Goal: Task Accomplishment & Management: Manage account settings

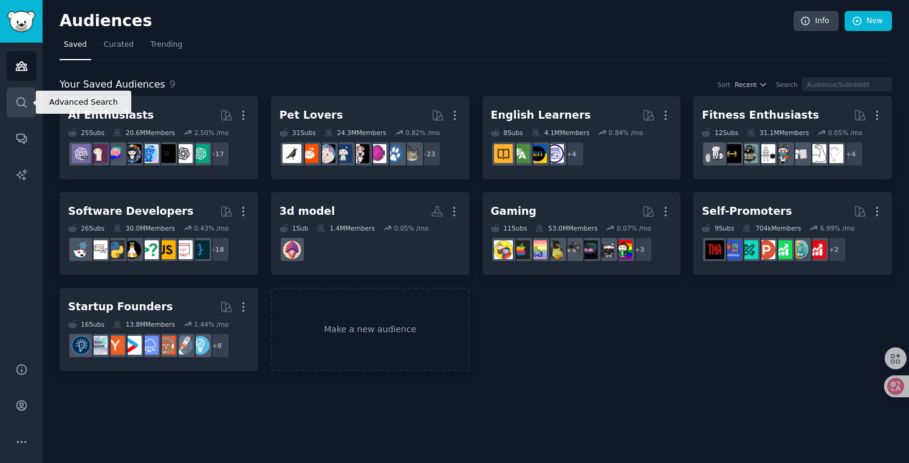
click at [10, 105] on link "Search" at bounding box center [22, 103] width 30 height 30
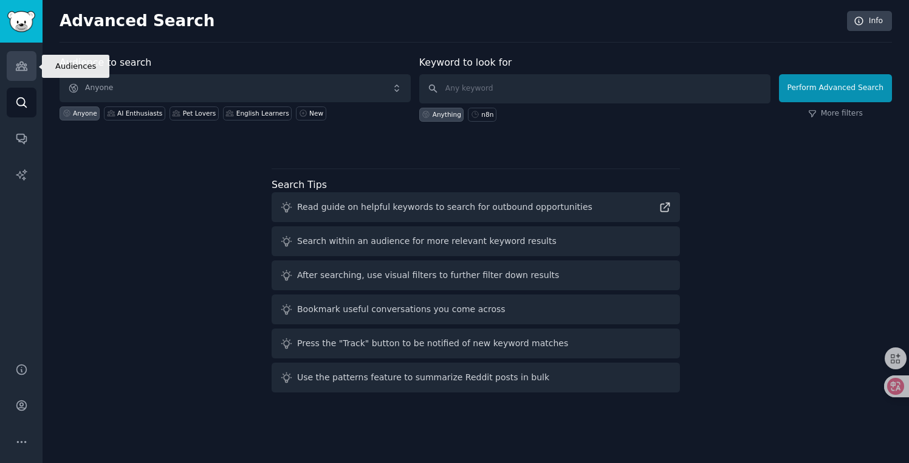
click at [24, 63] on icon "Sidebar" at bounding box center [21, 66] width 13 height 13
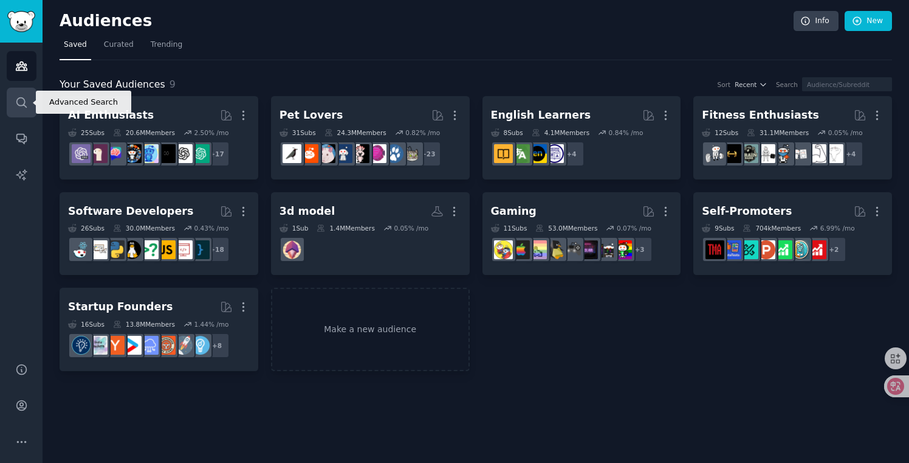
click at [20, 93] on link "Search" at bounding box center [22, 103] width 30 height 30
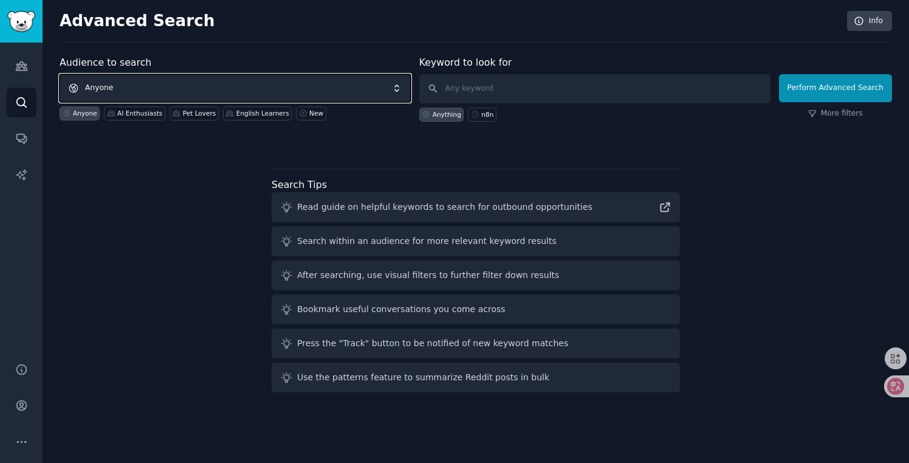
click at [126, 85] on span "Anyone" at bounding box center [235, 88] width 351 height 28
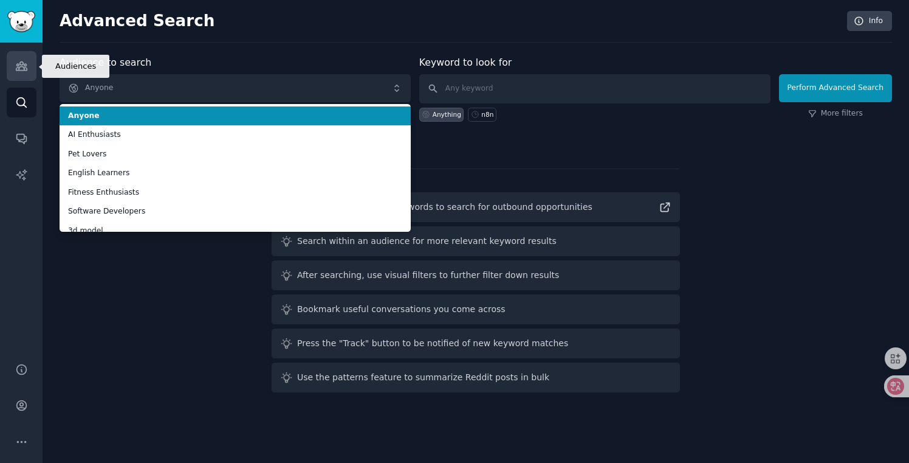
click at [25, 76] on link "Audiences" at bounding box center [22, 66] width 30 height 30
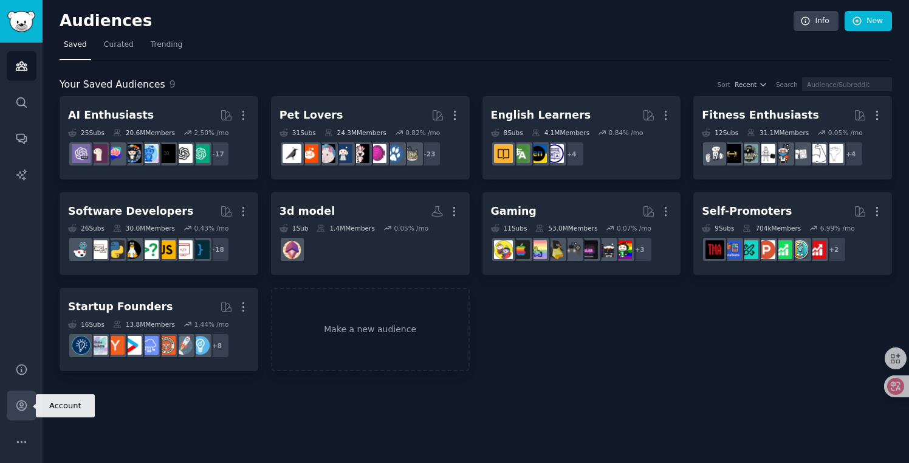
click at [24, 404] on icon "Sidebar" at bounding box center [21, 405] width 13 height 13
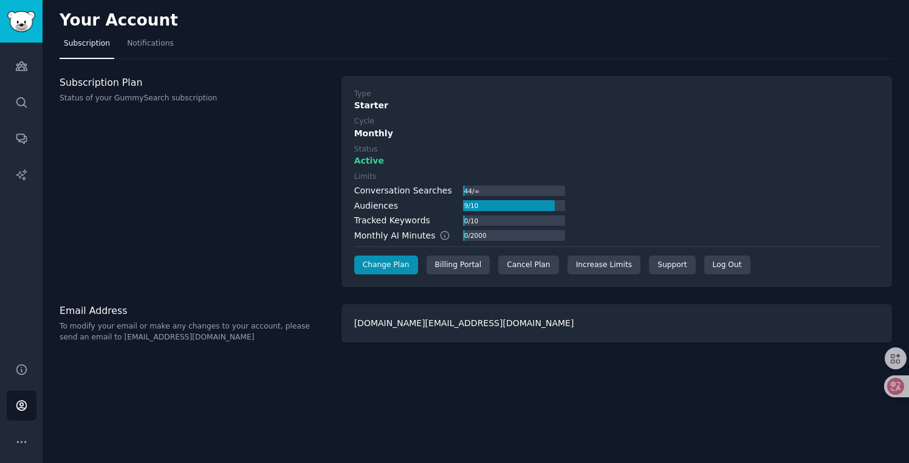
click at [467, 208] on div "9 / 10" at bounding box center [471, 205] width 16 height 11
drag, startPoint x: 108, startPoint y: 99, endPoint x: 145, endPoint y: 98, distance: 37.1
click at [145, 98] on p "Status of your GummySearch subscription" at bounding box center [194, 98] width 269 height 11
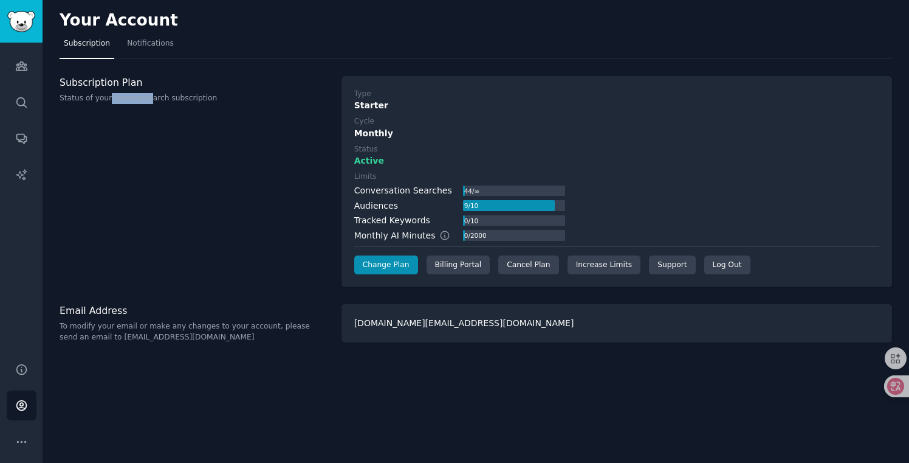
click at [174, 98] on p "Status of your GummySearch subscription" at bounding box center [194, 98] width 269 height 11
click at [15, 104] on icon "Sidebar" at bounding box center [21, 102] width 13 height 13
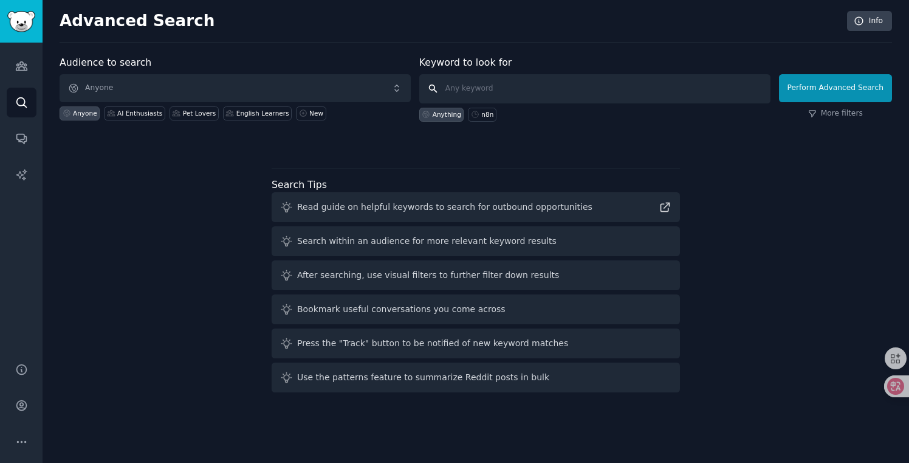
click at [479, 95] on input "text" at bounding box center [594, 88] width 351 height 29
type input "n8n"
click button "Perform Advanced Search" at bounding box center [835, 88] width 113 height 28
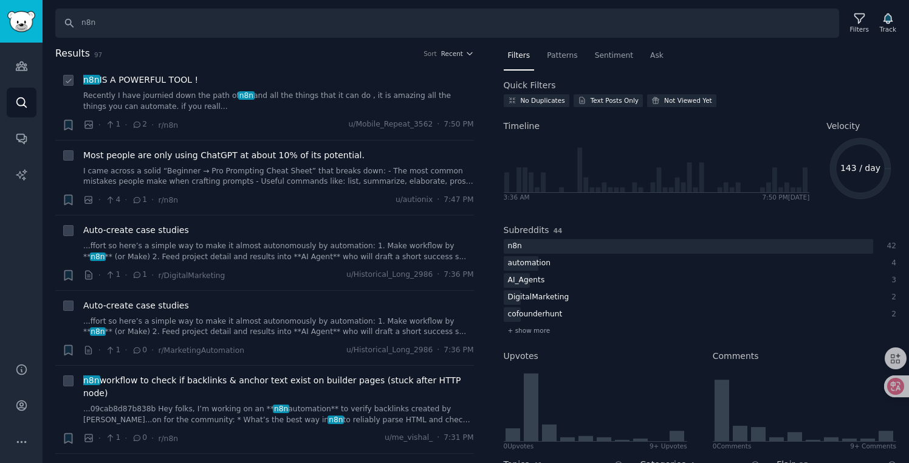
click at [269, 89] on div "n8n IS A POWERFUL TOOL ! Recently I have journied down the path of n8n and all …" at bounding box center [278, 93] width 391 height 38
click at [279, 95] on link "Recently I have journied down the path of n8n and all the things that it can do…" at bounding box center [278, 101] width 391 height 21
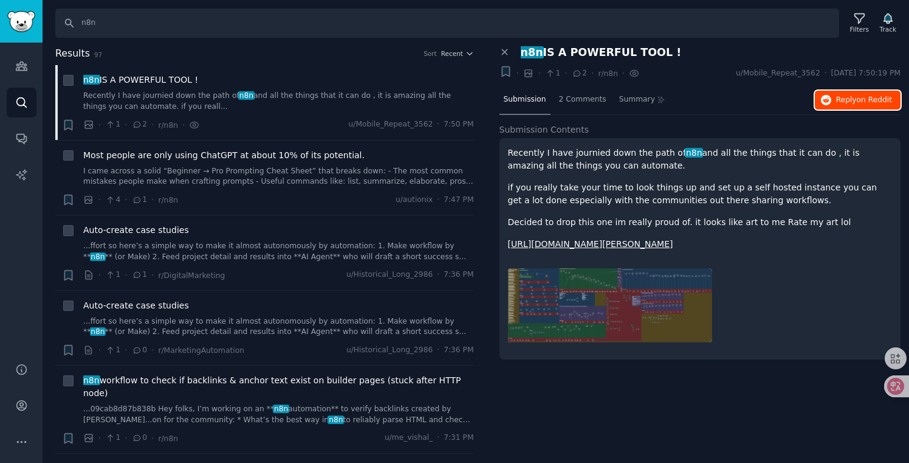
click at [853, 102] on span "Reply on Reddit" at bounding box center [864, 100] width 56 height 11
click at [274, 164] on div "Most people are only using ChatGPT at about 10% of its potential. I came across…" at bounding box center [278, 168] width 391 height 38
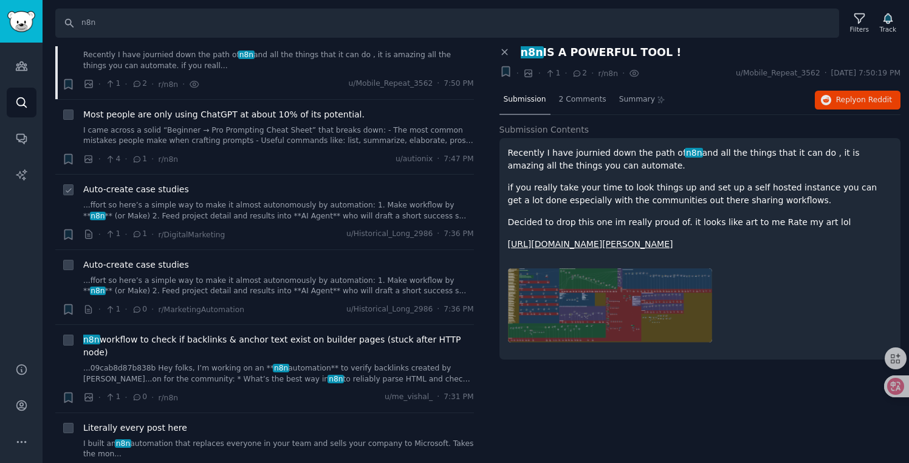
scroll to position [43, 0]
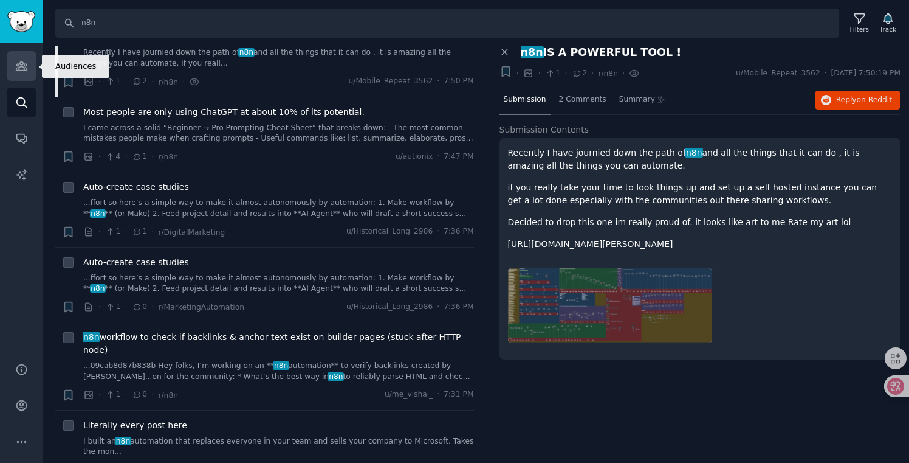
click at [21, 57] on link "Audiences" at bounding box center [22, 66] width 30 height 30
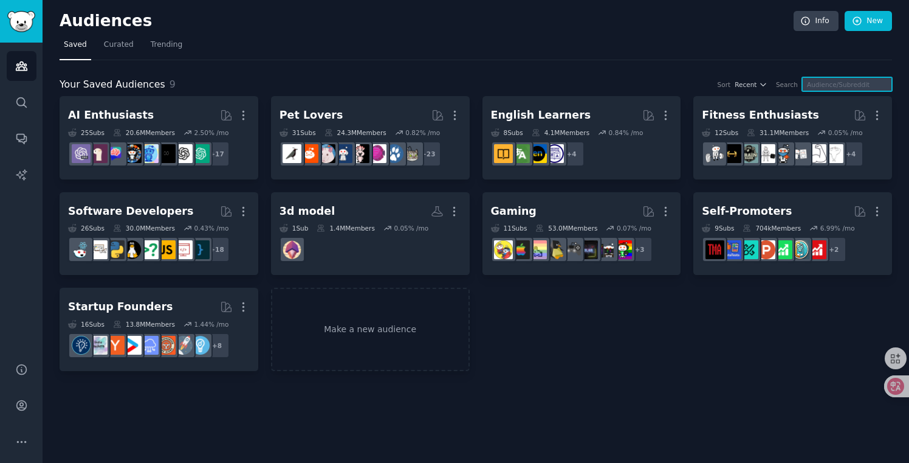
click at [825, 83] on input "text" at bounding box center [847, 84] width 90 height 14
type input "n8n"
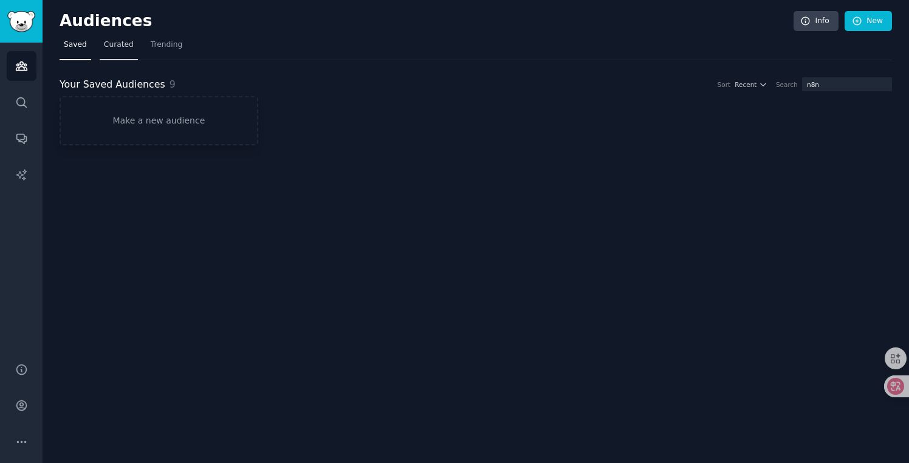
click at [109, 37] on link "Curated" at bounding box center [119, 47] width 38 height 25
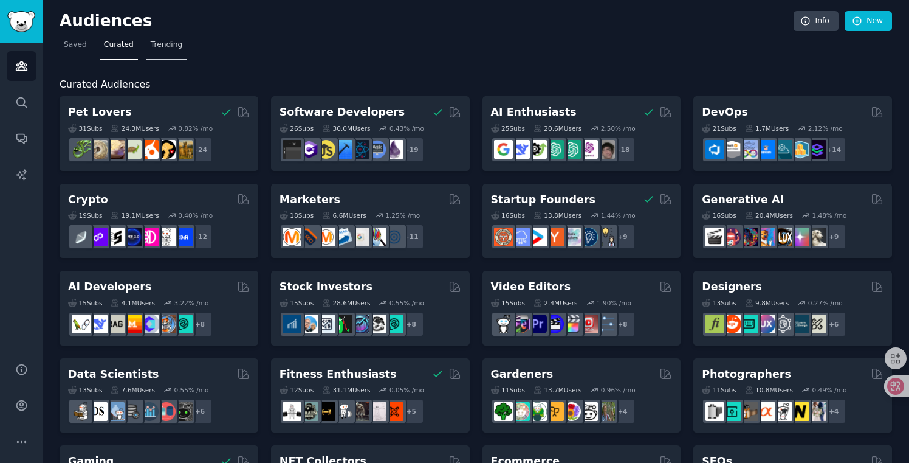
click at [173, 43] on span "Trending" at bounding box center [167, 45] width 32 height 11
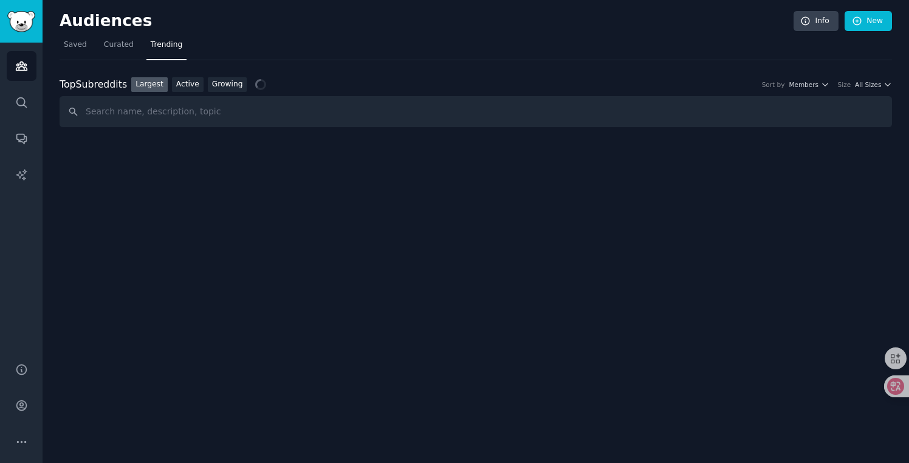
click at [149, 115] on input "text" at bounding box center [476, 111] width 833 height 31
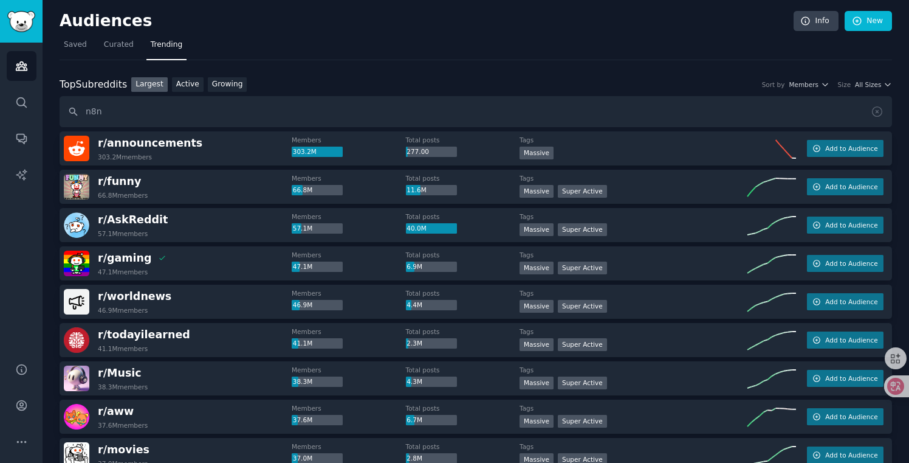
type input "n8n"
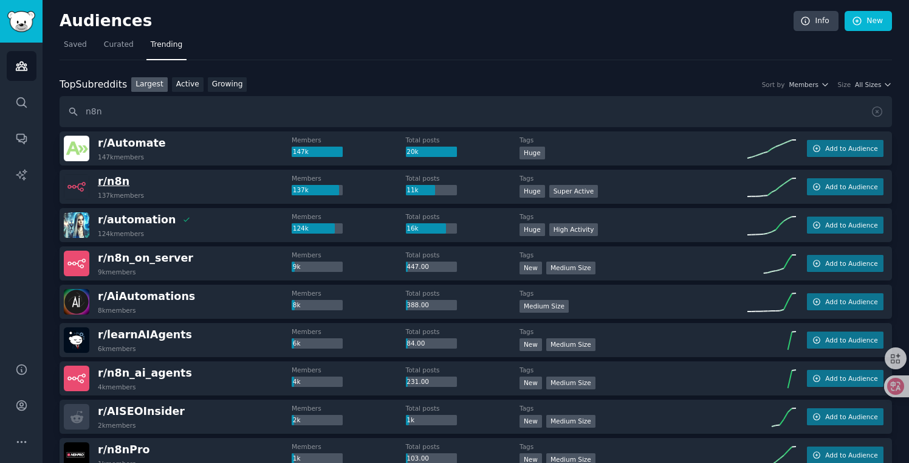
click at [104, 181] on span "r/ n8n" at bounding box center [114, 181] width 32 height 12
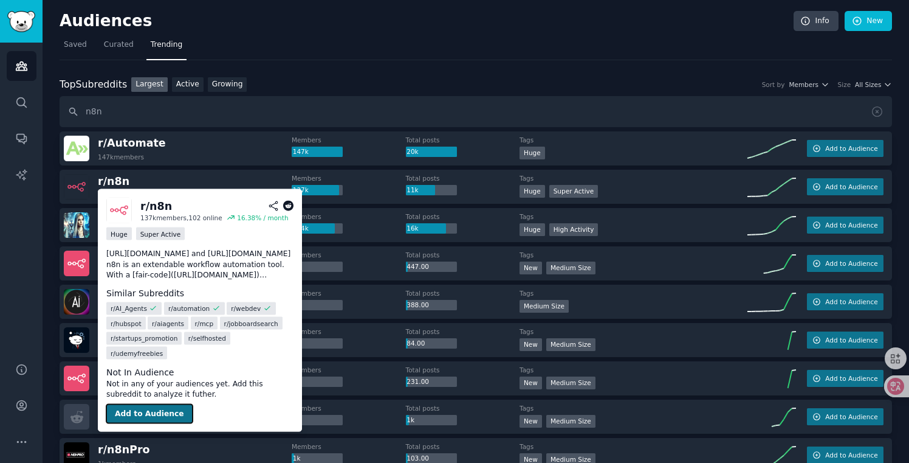
click at [134, 404] on button "Add to Audience" at bounding box center [149, 413] width 86 height 19
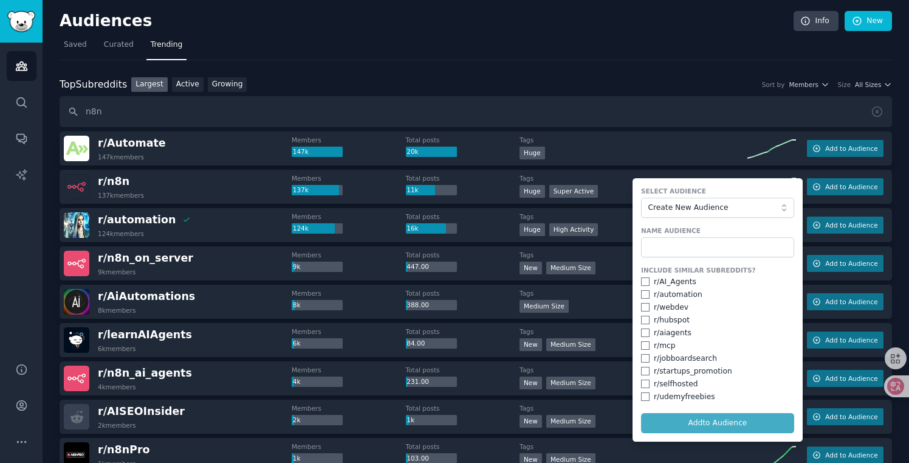
click at [704, 418] on form "Select Audience Create New Audience Name Audience Include Similar Subreddits? r…" at bounding box center [718, 309] width 170 height 263
click at [701, 424] on form "Select Audience Create New Audience Name Audience Include Similar Subreddits? r…" at bounding box center [718, 309] width 170 height 263
click at [644, 283] on input "checkbox" at bounding box center [645, 281] width 9 height 9
checkbox input "true"
click at [643, 295] on input "checkbox" at bounding box center [645, 294] width 9 height 9
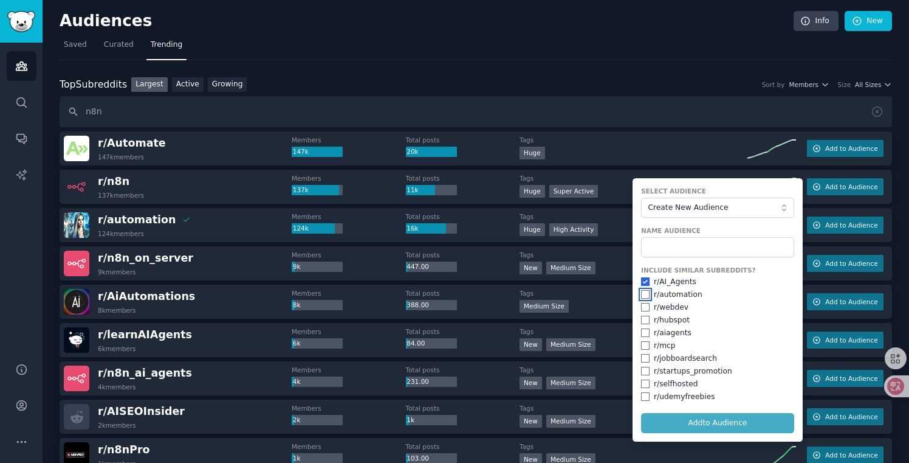
checkbox input "true"
click at [682, 427] on form "Select Audience Create New Audience Name Audience Include Similar Subreddits? r…" at bounding box center [718, 309] width 170 height 263
click at [694, 424] on form "Select Audience Create New Audience Name Audience Include Similar Subreddits? r…" at bounding box center [718, 309] width 170 height 263
click at [724, 247] on input "text" at bounding box center [717, 247] width 153 height 21
click at [622, 67] on div "Top Subreddits Top Subreddits Largest Active Growing Sort by Members Size All S…" at bounding box center [476, 319] width 833 height 518
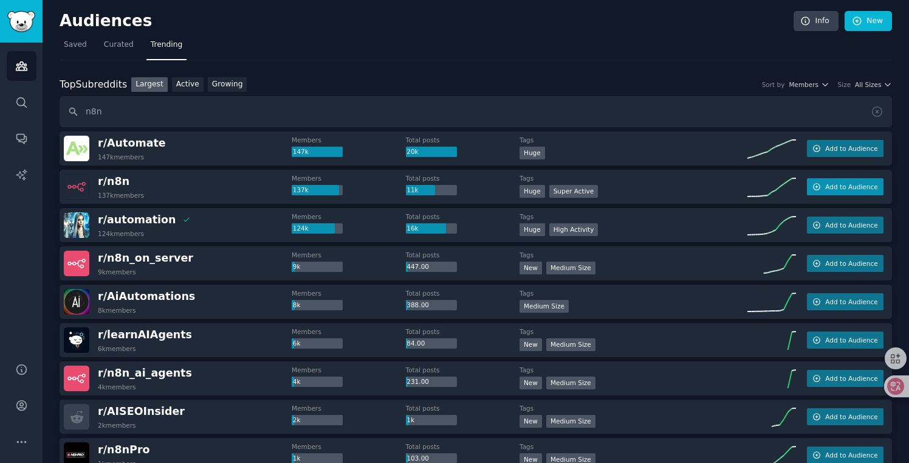
click at [842, 185] on span "Add to Audience" at bounding box center [851, 186] width 52 height 9
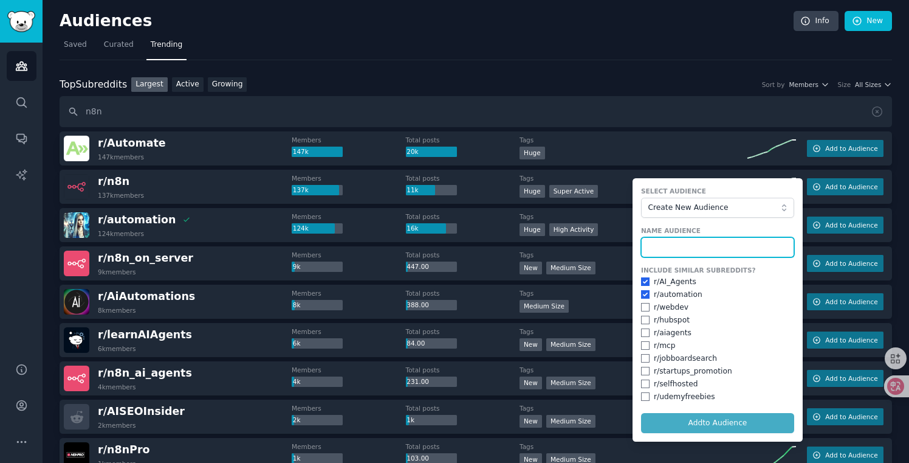
click at [673, 245] on input "text" at bounding box center [717, 247] width 153 height 21
type input "n8n"
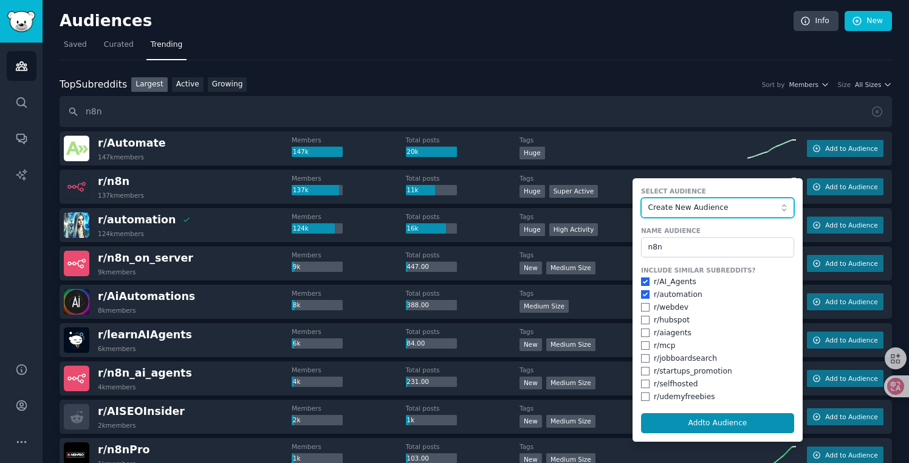
click at [686, 213] on button "Create New Audience" at bounding box center [717, 208] width 153 height 21
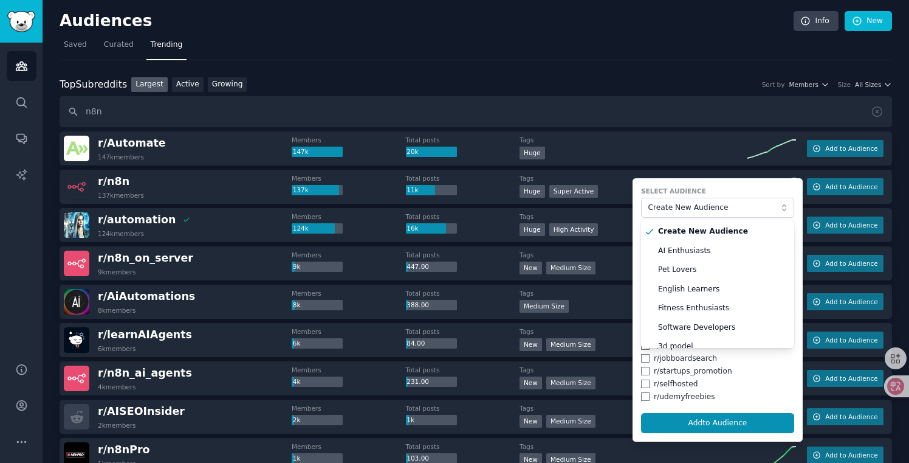
click at [692, 187] on label "Select Audience" at bounding box center [717, 191] width 153 height 9
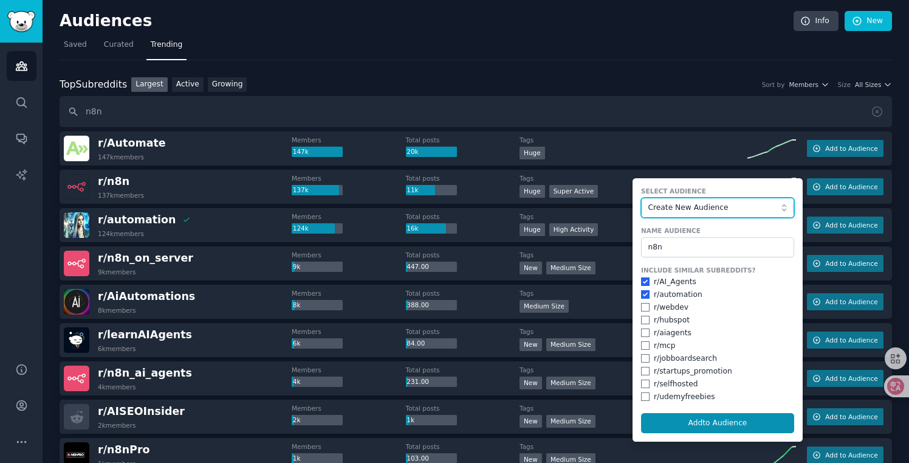
click at [698, 210] on span "Create New Audience" at bounding box center [715, 207] width 133 height 11
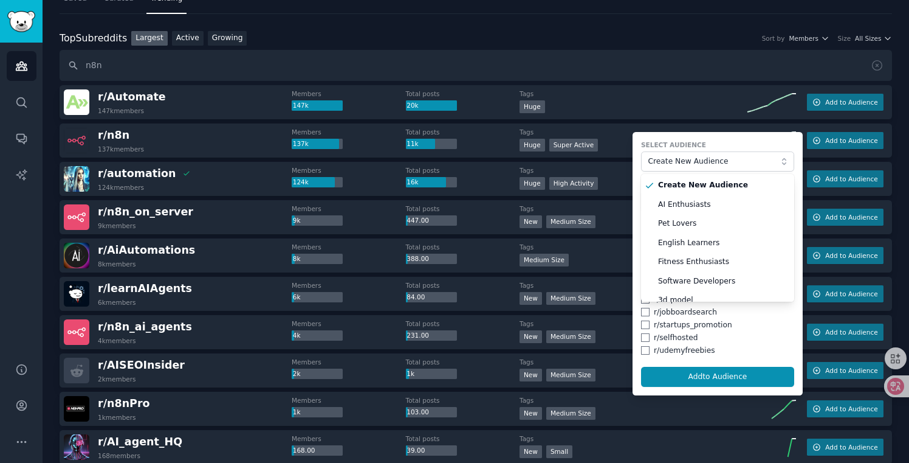
click at [679, 148] on label "Select Audience" at bounding box center [717, 144] width 153 height 9
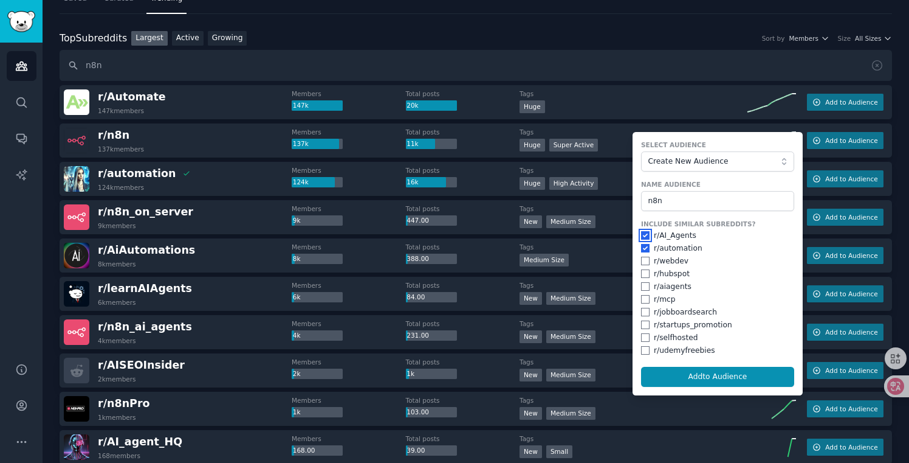
click at [641, 233] on input "checkbox" at bounding box center [645, 235] width 9 height 9
checkbox input "false"
click at [641, 250] on input "checkbox" at bounding box center [645, 248] width 9 height 9
checkbox input "false"
click at [579, 61] on input "n8n" at bounding box center [476, 65] width 833 height 31
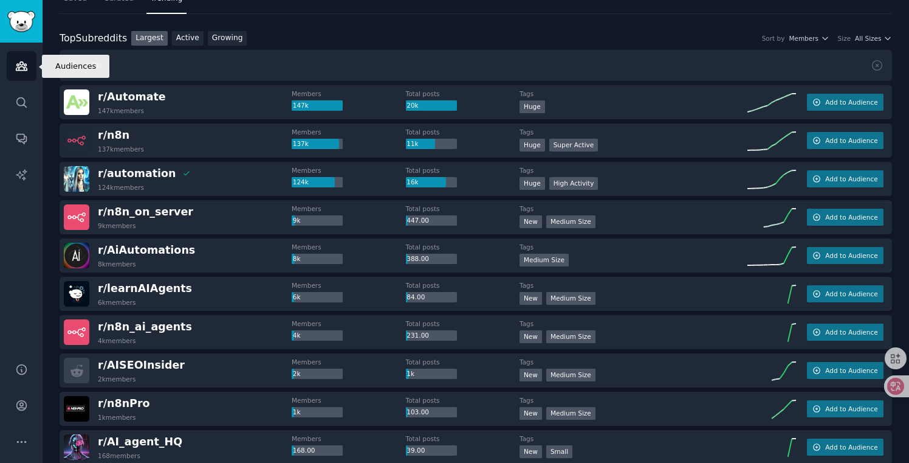
click at [19, 73] on link "Audiences" at bounding box center [22, 66] width 30 height 30
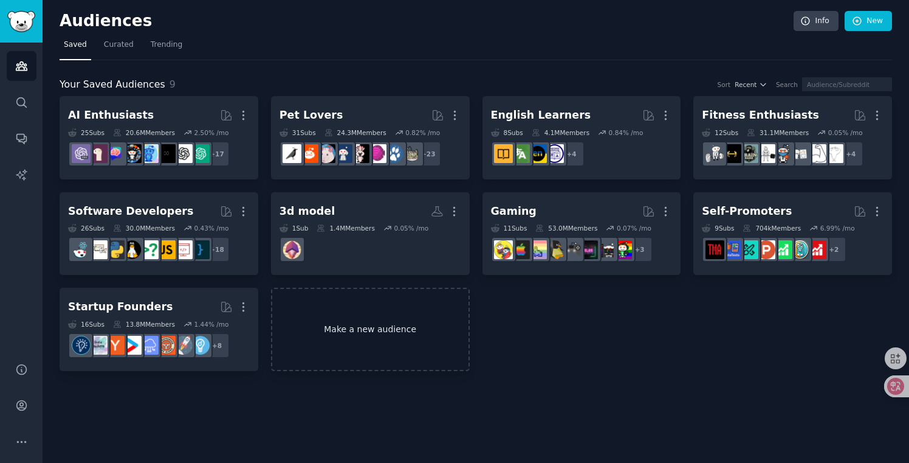
click at [360, 331] on link "Make a new audience" at bounding box center [370, 329] width 199 height 83
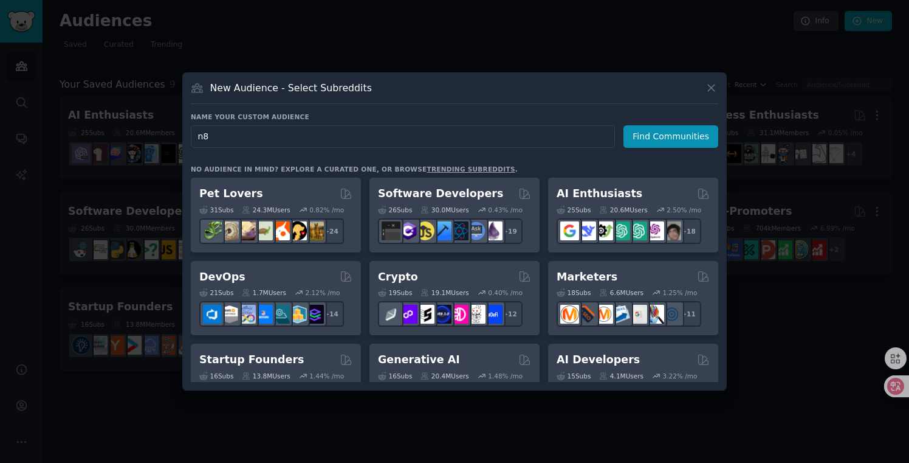
type input "n8n"
click at [670, 137] on button "Find Communities" at bounding box center [671, 136] width 95 height 22
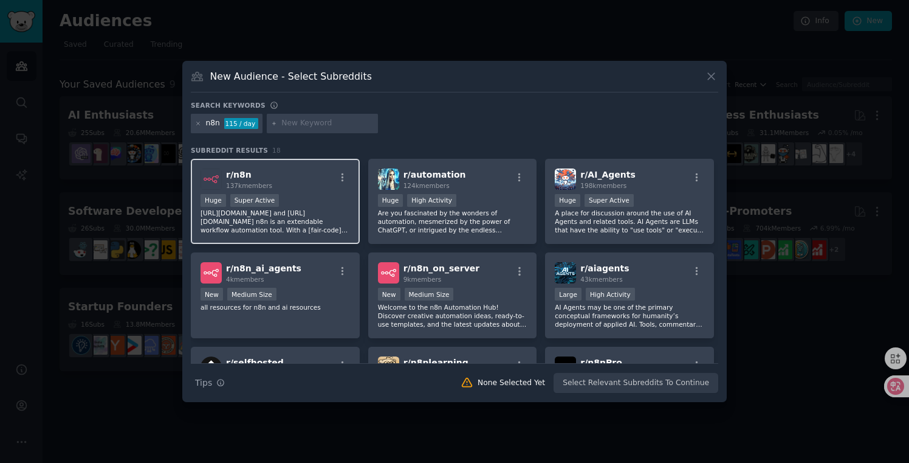
click at [274, 179] on div "r/ n8n 137k members" at bounding box center [276, 178] width 150 height 21
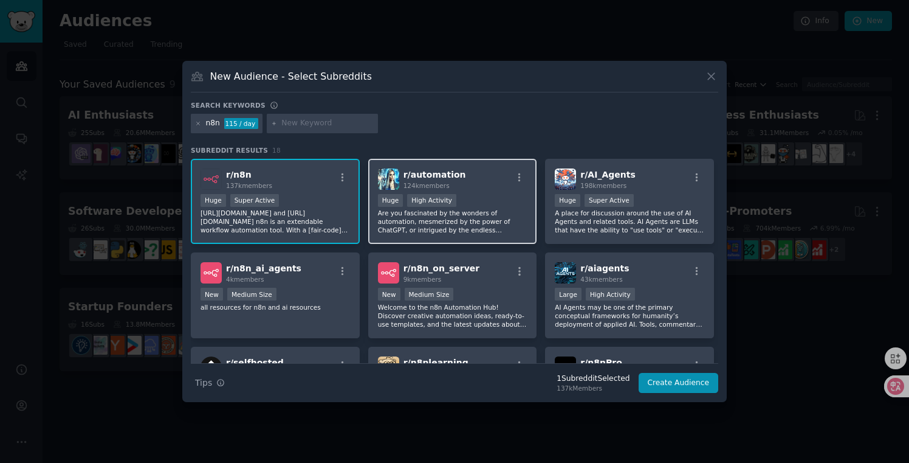
click at [484, 179] on div "r/ automation 124k members" at bounding box center [453, 178] width 150 height 21
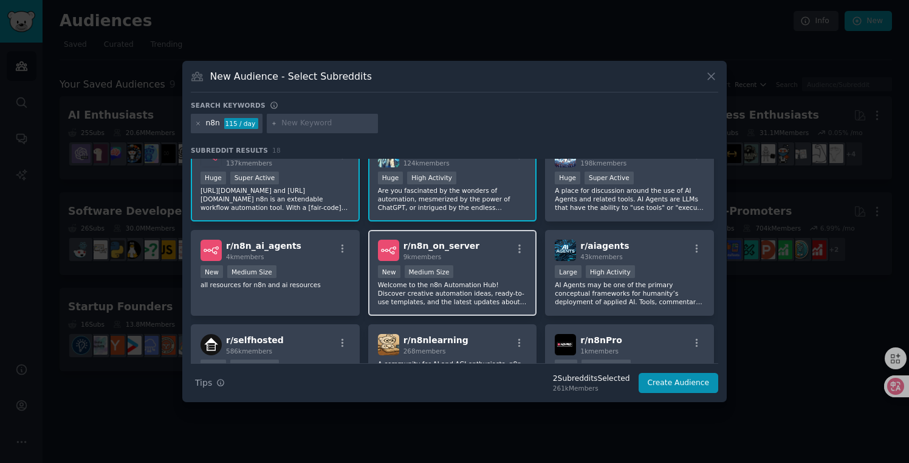
scroll to position [34, 0]
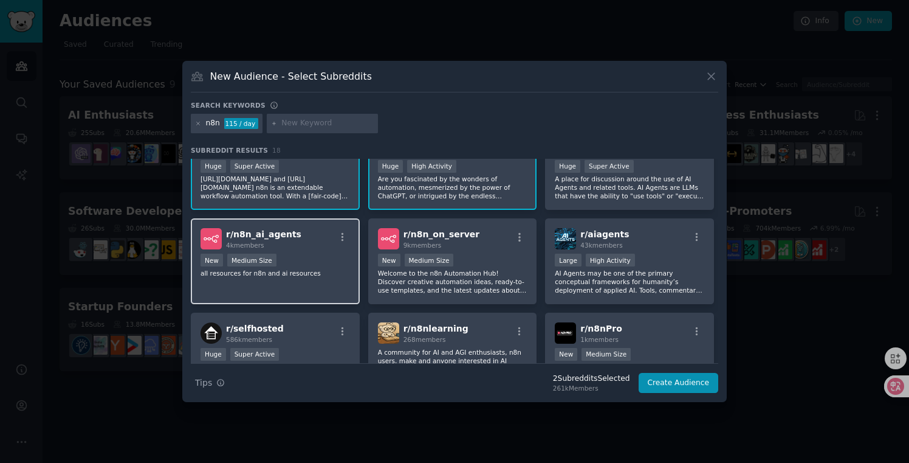
click at [272, 236] on span "r/ n8n_ai_agents" at bounding box center [263, 234] width 75 height 10
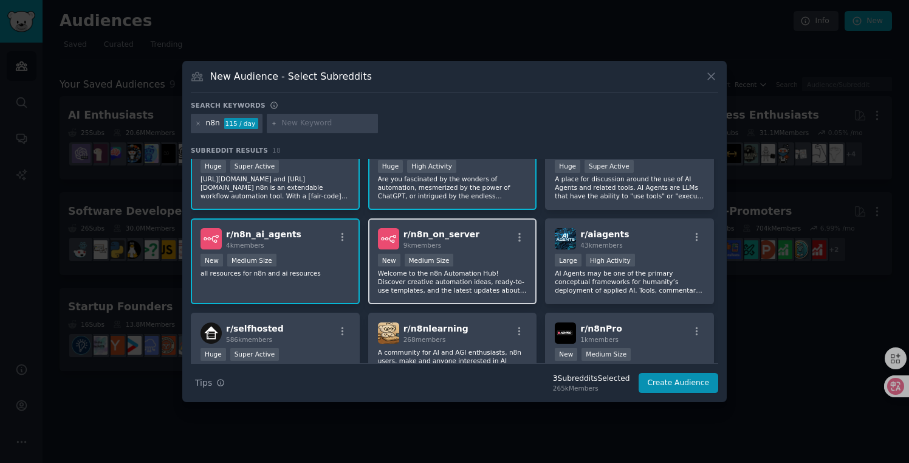
click at [466, 241] on div "9k members" at bounding box center [442, 245] width 77 height 9
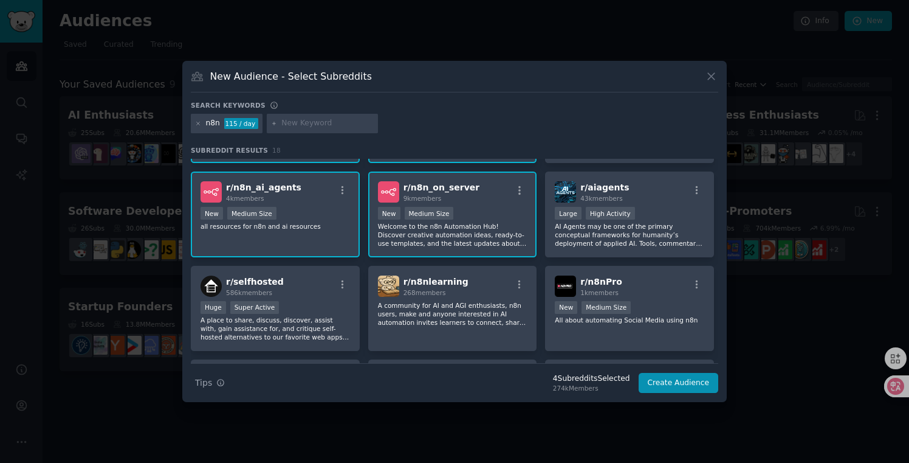
scroll to position [95, 0]
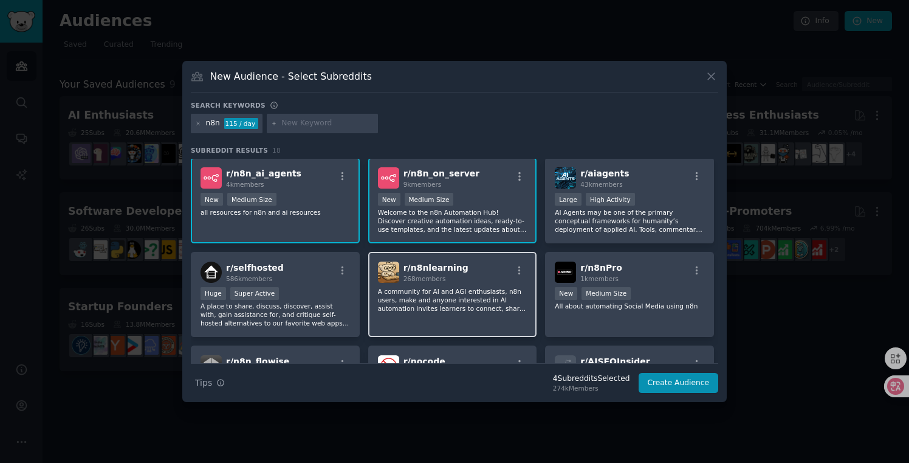
click at [445, 267] on span "r/ n8nlearning" at bounding box center [436, 268] width 65 height 10
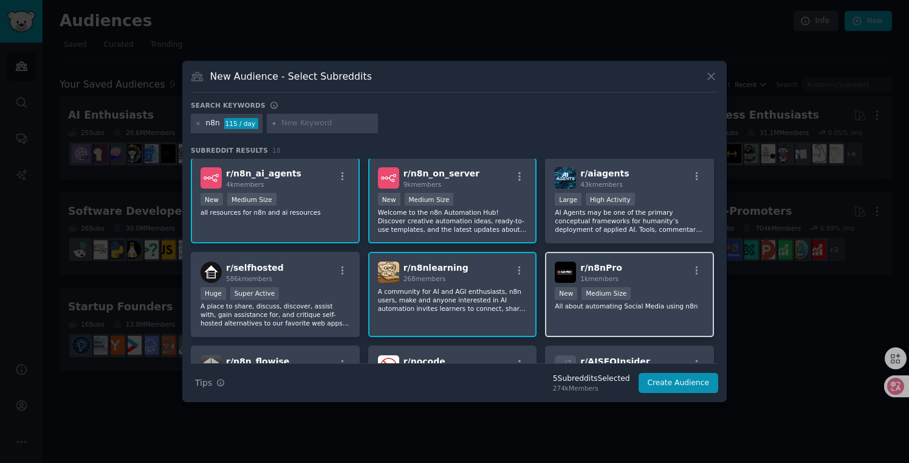
click at [635, 275] on div "r/ n8nPro 1k members" at bounding box center [630, 271] width 150 height 21
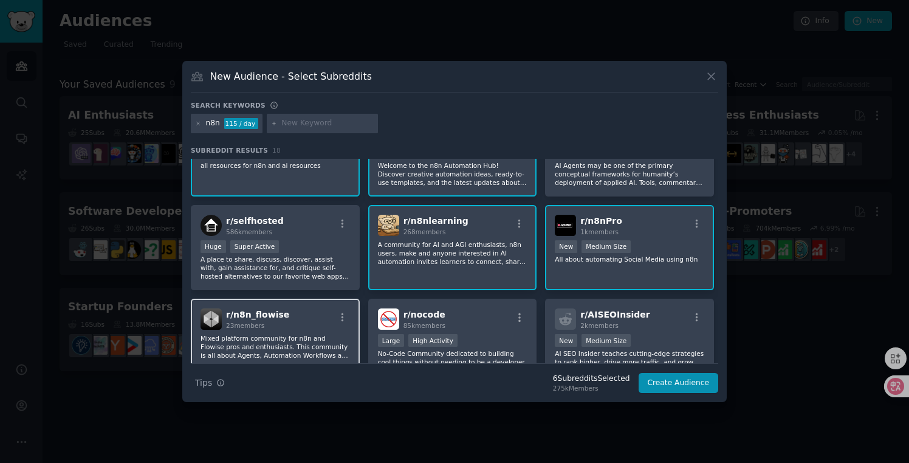
scroll to position [0, 0]
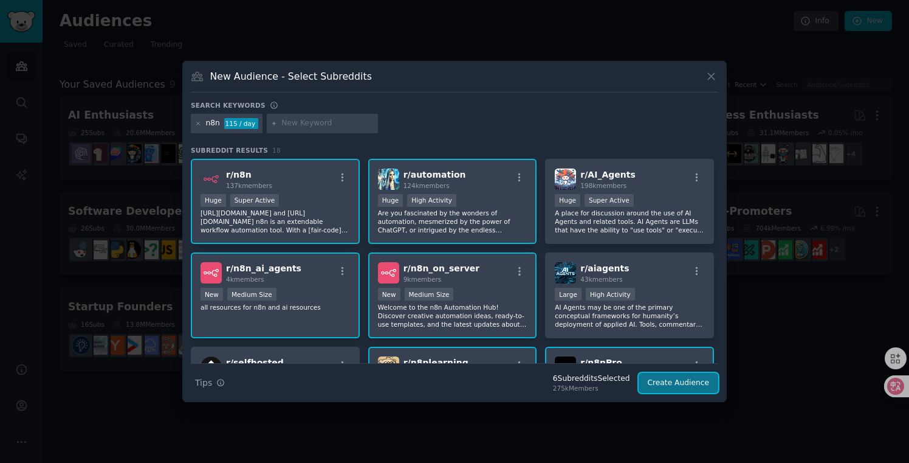
click at [670, 387] on button "Create Audience" at bounding box center [679, 383] width 80 height 21
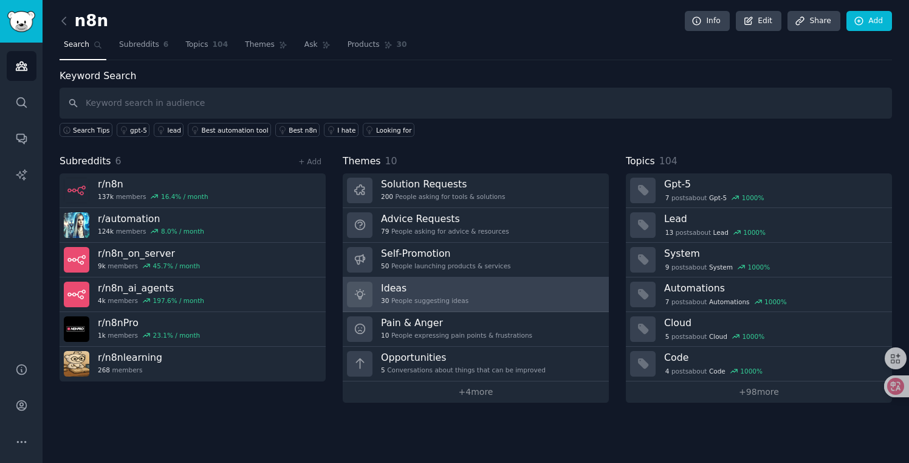
click at [443, 301] on div "30 People suggesting ideas" at bounding box center [425, 300] width 88 height 9
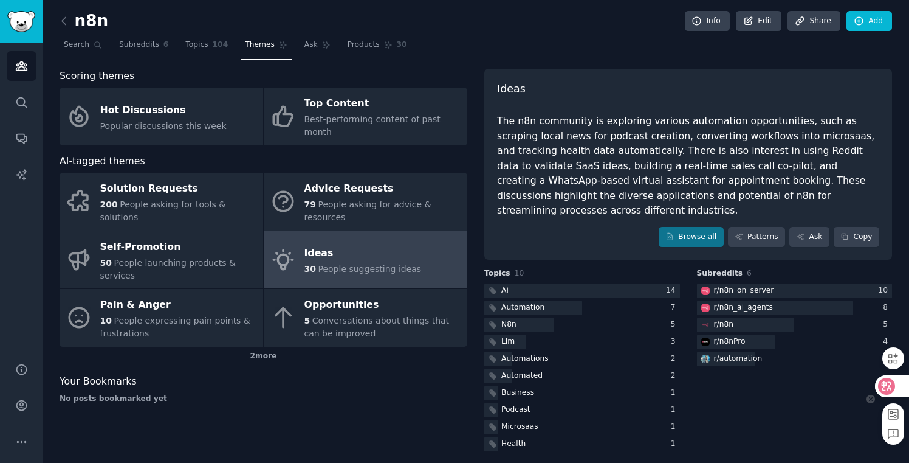
click at [886, 385] on icon at bounding box center [887, 386] width 10 height 10
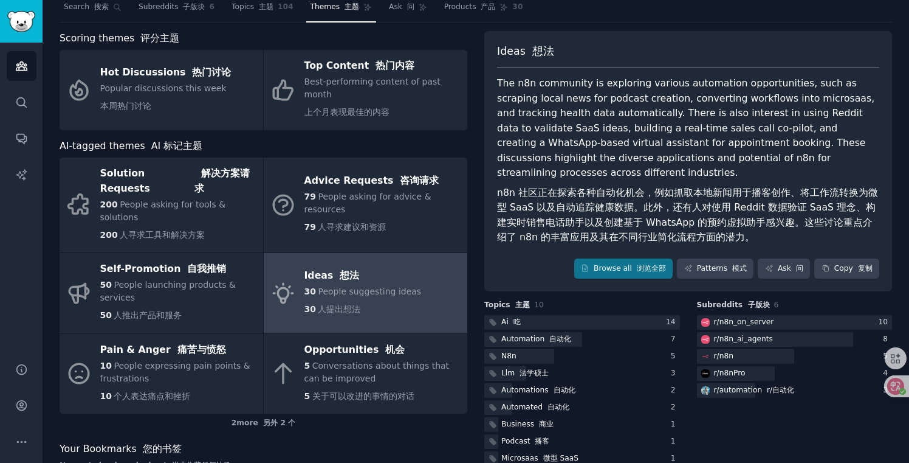
scroll to position [40, 0]
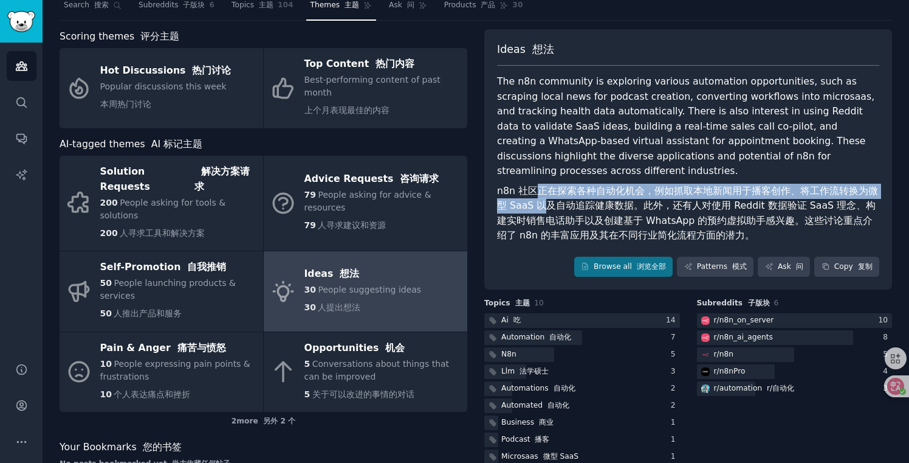
drag, startPoint x: 531, startPoint y: 179, endPoint x: 539, endPoint y: 187, distance: 11.6
click at [539, 187] on font "n8n 社区正在探索各种自动化机会，例如抓取本地新闻用于播客创作、将工作流转换为微型 SaaS 以及自动追踪健康数据。此外，还有人对使用 Reddit 数据验…" at bounding box center [687, 213] width 381 height 57
click at [596, 184] on font "n8n 社区正在探索各种自动化机会，例如抓取本地新闻用于播客创作、将工作流转换为微型 SaaS 以及自动追踪健康数据。此外，还有人对使用 Reddit 数据验…" at bounding box center [688, 214] width 382 height 60
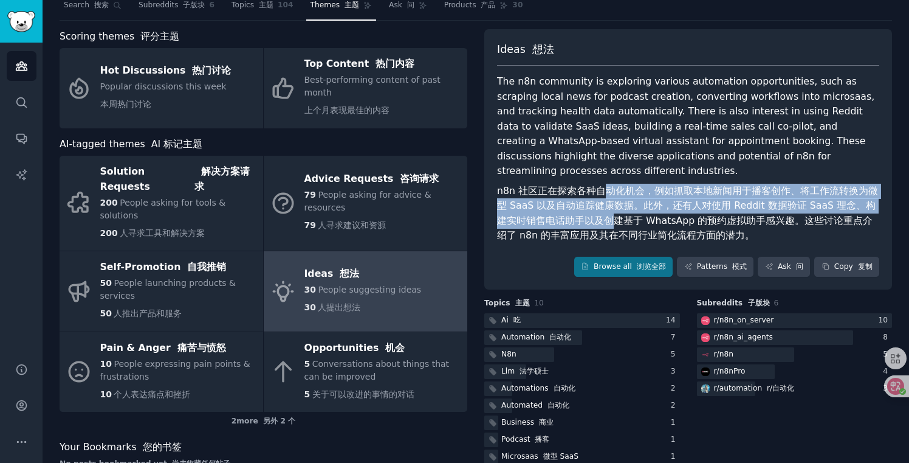
drag, startPoint x: 602, startPoint y: 173, endPoint x: 601, endPoint y: 212, distance: 39.5
click at [601, 212] on font "n8n 社区正在探索各种自动化机会，例如抓取本地新闻用于播客创作、将工作流转换为微型 SaaS 以及自动追踪健康数据。此外，还有人对使用 Reddit 数据验…" at bounding box center [688, 214] width 382 height 60
click at [650, 194] on font "n8n 社区正在探索各种自动化机会，例如抓取本地新闻用于播客创作、将工作流转换为微型 SaaS 以及自动追踪健康数据。此外，还有人对使用 Reddit 数据验…" at bounding box center [687, 213] width 381 height 57
drag, startPoint x: 645, startPoint y: 176, endPoint x: 684, endPoint y: 198, distance: 45.5
click at [684, 198] on font "n8n 社区正在探索各种自动化机会，例如抓取本地新闻用于播客创作、将工作流转换为微型 SaaS 以及自动追踪健康数据。此外，还有人对使用 Reddit 数据验…" at bounding box center [688, 214] width 382 height 60
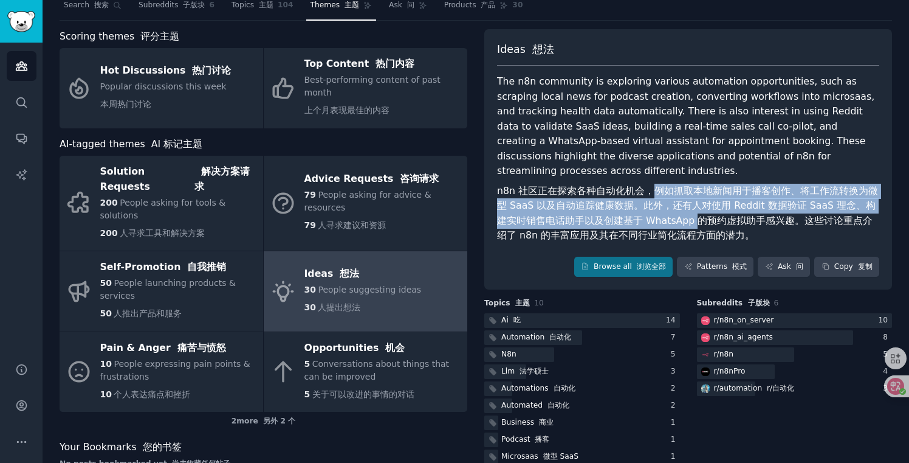
click at [726, 207] on font "n8n 社区正在探索各种自动化机会，例如抓取本地新闻用于播客创作、将工作流转换为微型 SaaS 以及自动追踪健康数据。此外，还有人对使用 Reddit 数据验…" at bounding box center [687, 213] width 381 height 57
drag, startPoint x: 647, startPoint y: 178, endPoint x: 663, endPoint y: 212, distance: 37.0
click at [663, 212] on font "n8n 社区正在探索各种自动化机会，例如抓取本地新闻用于播客创作、将工作流转换为微型 SaaS 以及自动追踪健康数据。此外，还有人对使用 Reddit 数据验…" at bounding box center [688, 214] width 382 height 60
click at [697, 202] on font "n8n 社区正在探索各种自动化机会，例如抓取本地新闻用于播客创作、将工作流转换为微型 SaaS 以及自动追踪健康数据。此外，还有人对使用 Reddit 数据验…" at bounding box center [687, 213] width 381 height 57
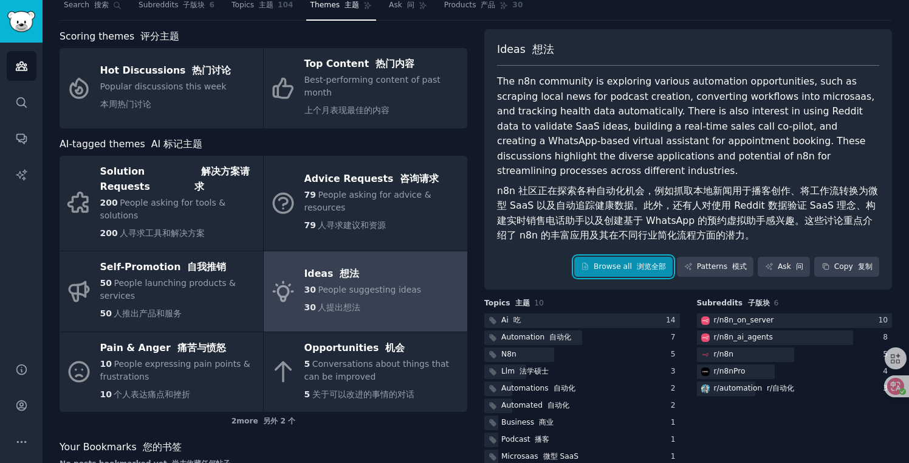
click at [637, 258] on link "Browse all 浏览全部" at bounding box center [623, 267] width 99 height 21
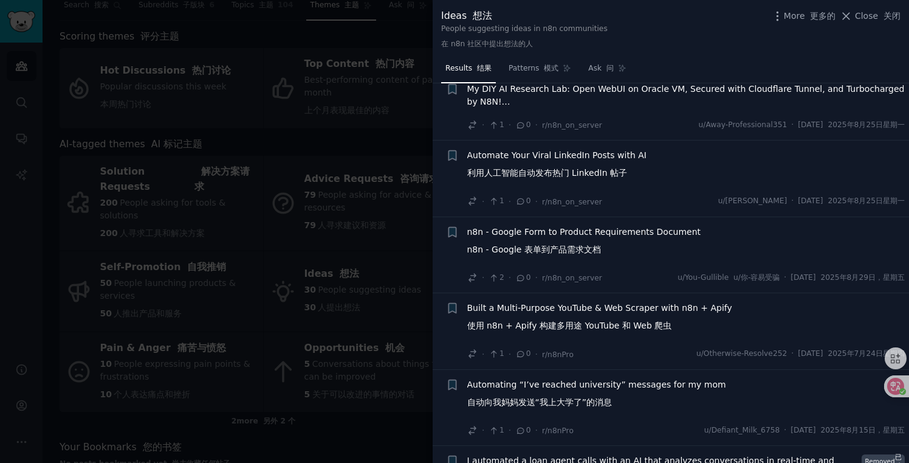
scroll to position [2202, 0]
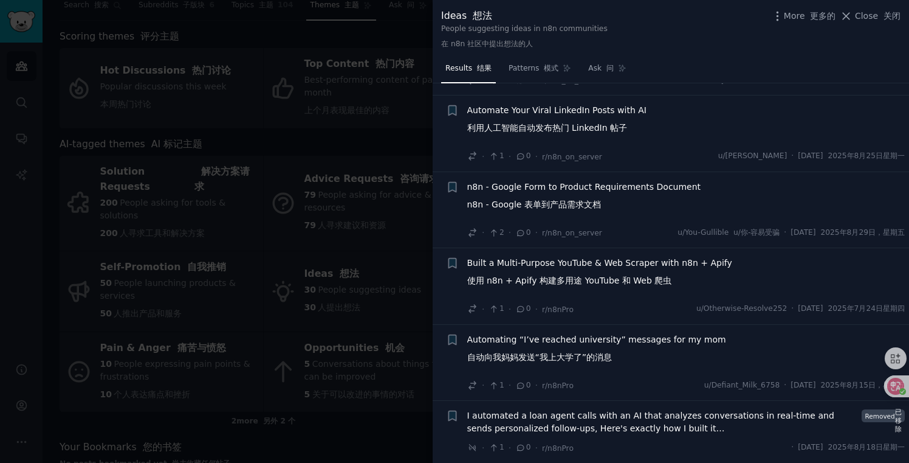
click at [386, 422] on div at bounding box center [454, 231] width 909 height 463
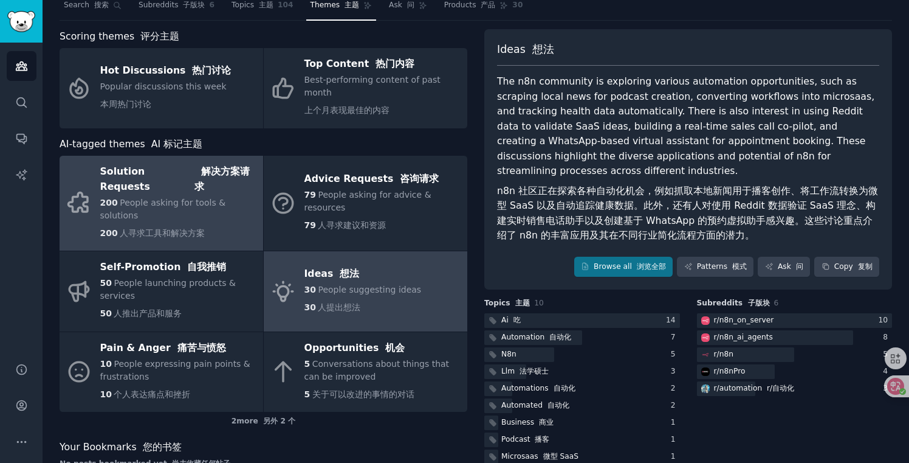
click at [201, 228] on span "人寻求工具和解决方案" at bounding box center [162, 233] width 85 height 10
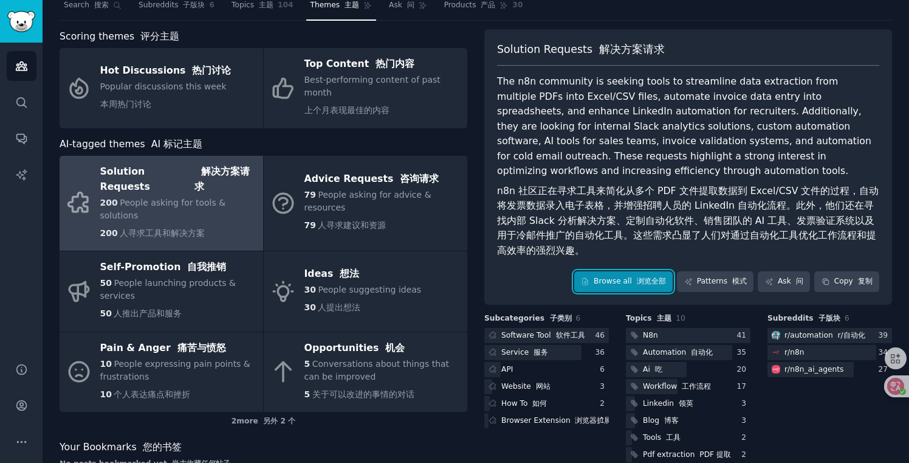
click at [590, 283] on icon at bounding box center [585, 281] width 9 height 9
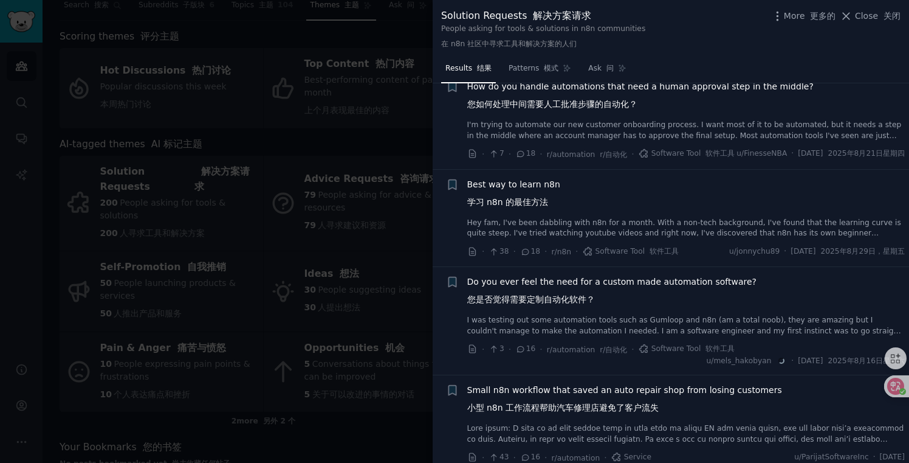
scroll to position [1041, 0]
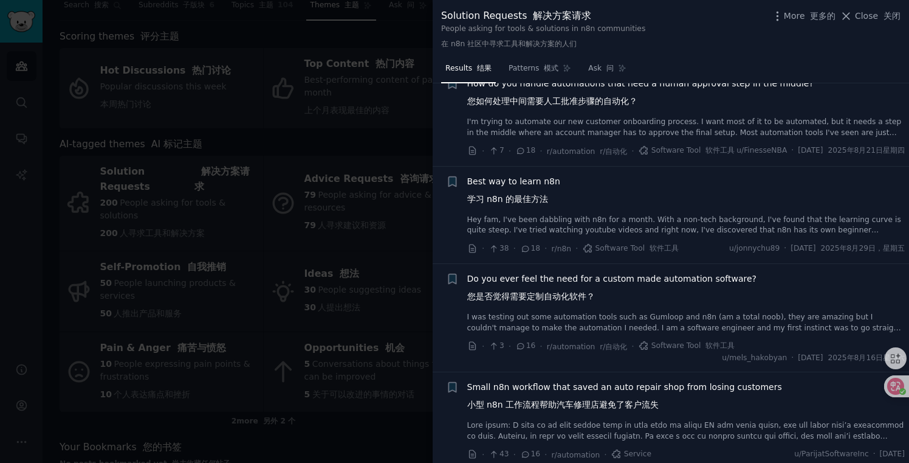
click at [559, 210] on div "Best way to learn n8n 学习 n8n 的最佳方法" at bounding box center [686, 192] width 438 height 35
click at [514, 204] on font "学习 n8n 的最佳方法" at bounding box center [507, 199] width 81 height 10
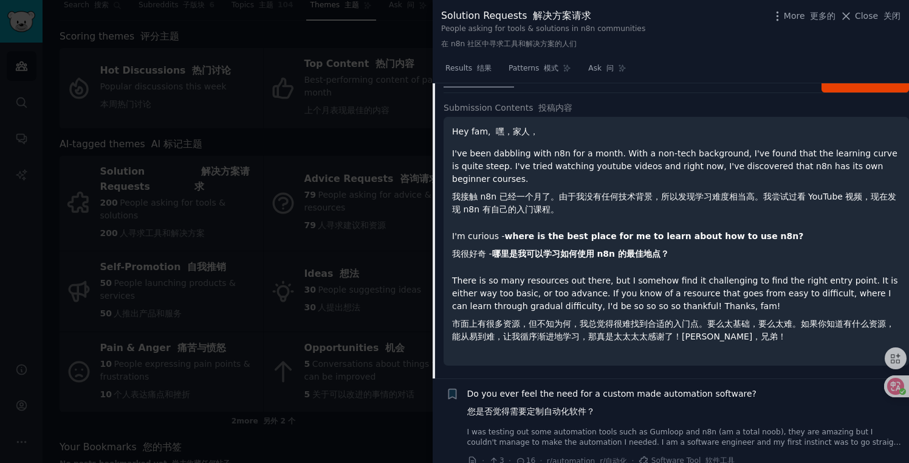
scroll to position [1253, 0]
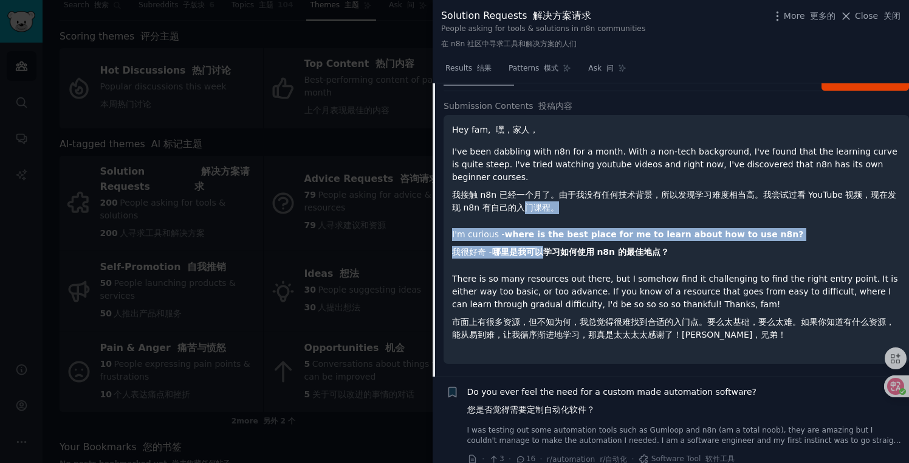
drag, startPoint x: 522, startPoint y: 215, endPoint x: 540, endPoint y: 266, distance: 54.2
click at [540, 266] on div "Hey fam, 嘿，家人， I've been dabbling with n8n for a month. With a non-tech backgro…" at bounding box center [676, 234] width 449 height 222
click at [664, 305] on p "There is so many resources out there, but I somehow find it challenging to find…" at bounding box center [676, 309] width 449 height 74
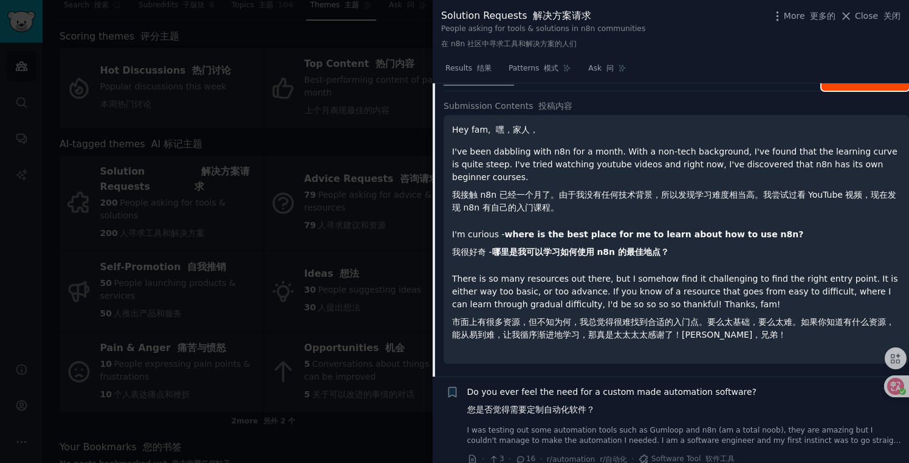
click at [868, 80] on span "在 Reddit 上" at bounding box center [864, 76] width 43 height 9
